Goal: Task Accomplishment & Management: Manage account settings

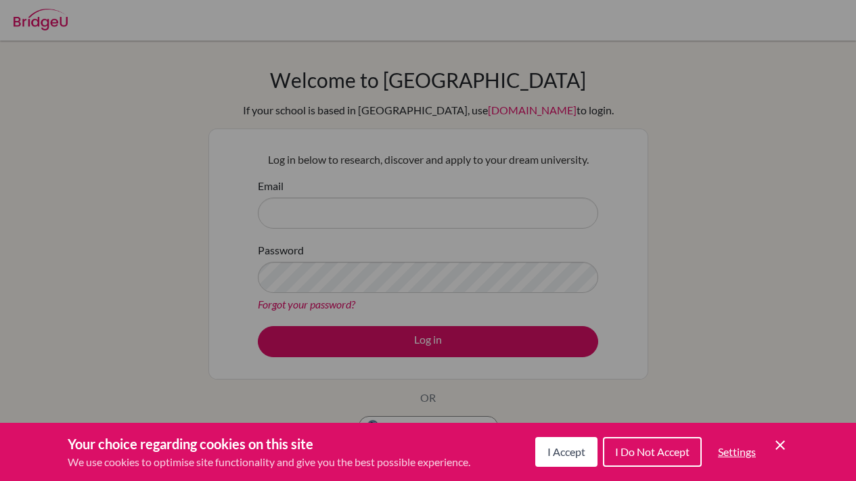
click at [581, 462] on button "I Accept" at bounding box center [566, 452] width 62 height 30
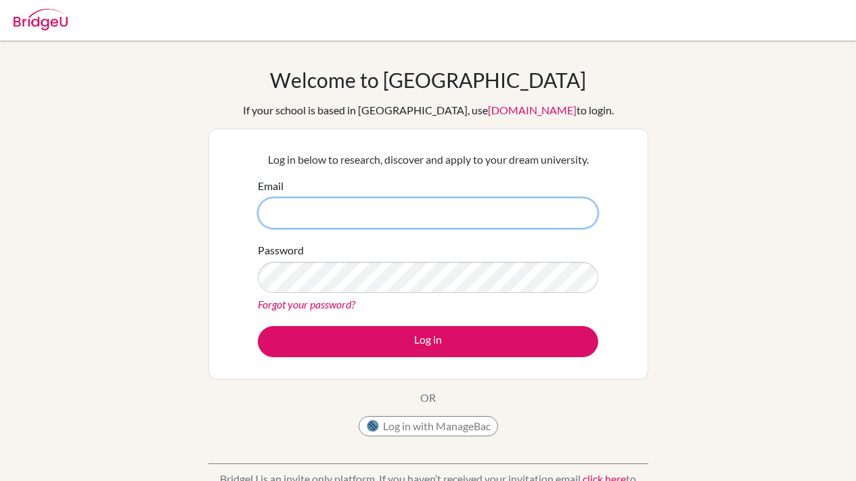
click at [403, 215] on input "Email" at bounding box center [428, 213] width 340 height 31
type input "zeyad"
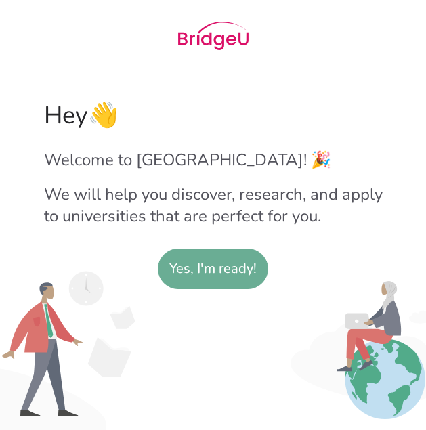
click at [219, 280] on slot "Yes, I'm ready!" at bounding box center [212, 268] width 87 height 39
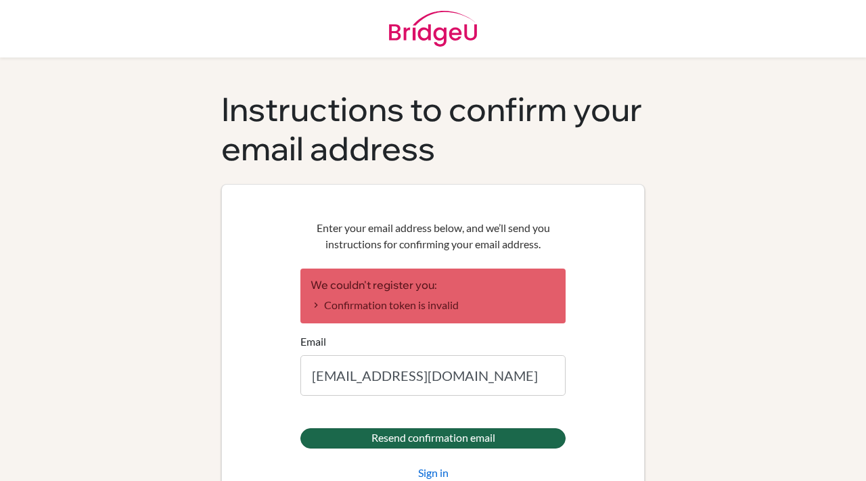
type input "[EMAIL_ADDRESS][DOMAIN_NAME]"
click at [425, 429] on input "Resend confirmation email" at bounding box center [432, 438] width 265 height 20
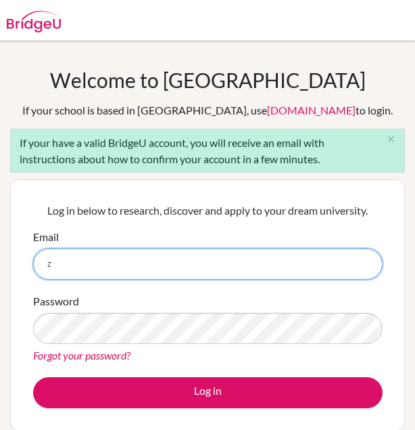
type input "[EMAIL_ADDRESS][DOMAIN_NAME]"
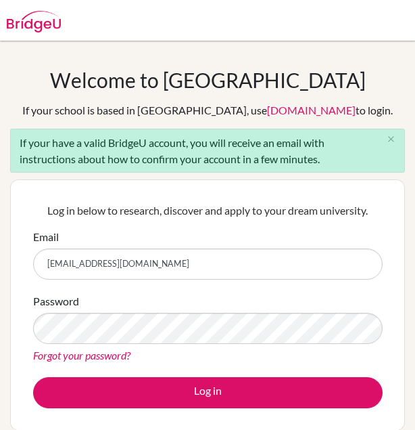
click at [114, 353] on link "Forgot your password?" at bounding box center [81, 354] width 97 height 13
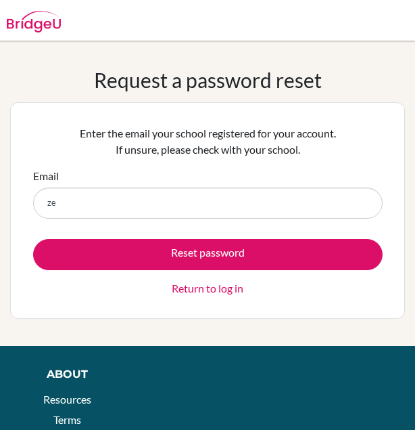
type input "[EMAIL_ADDRESS][DOMAIN_NAME]"
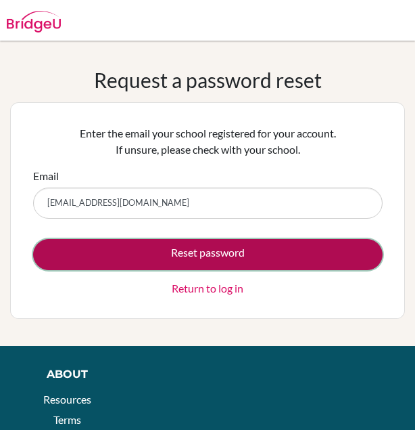
click at [168, 254] on button "Reset password" at bounding box center [208, 254] width 350 height 31
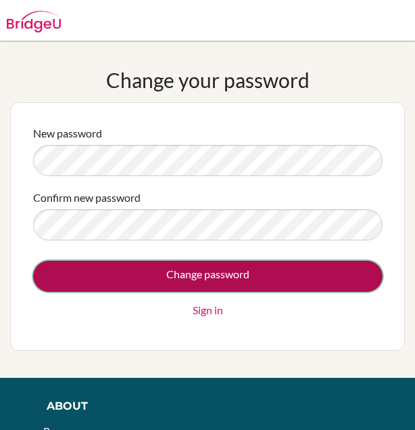
click at [152, 283] on input "Change password" at bounding box center [208, 275] width 350 height 31
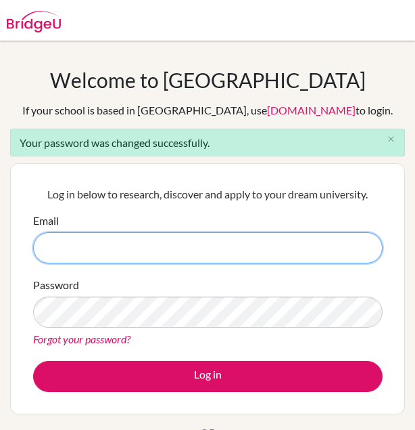
type input "[EMAIL_ADDRESS][DOMAIN_NAME]"
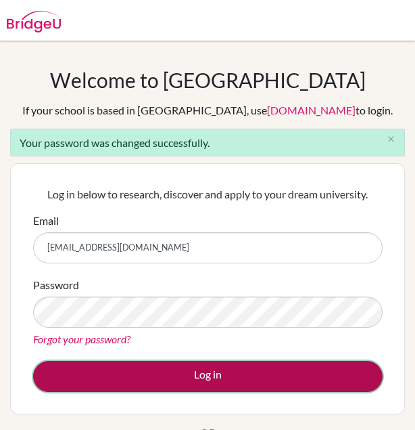
click at [329, 363] on button "Log in" at bounding box center [208, 376] width 350 height 31
